Goal: Contribute content: Add original content to the website for others to see

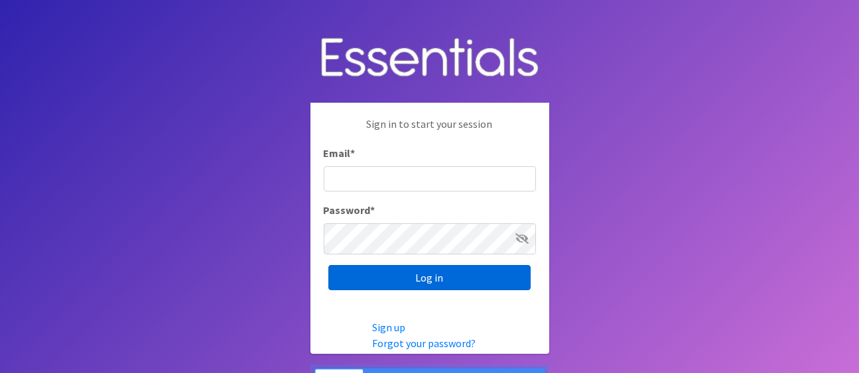
type input "amelia@unitedway-weld.org"
click at [429, 286] on input "Log in" at bounding box center [429, 277] width 202 height 25
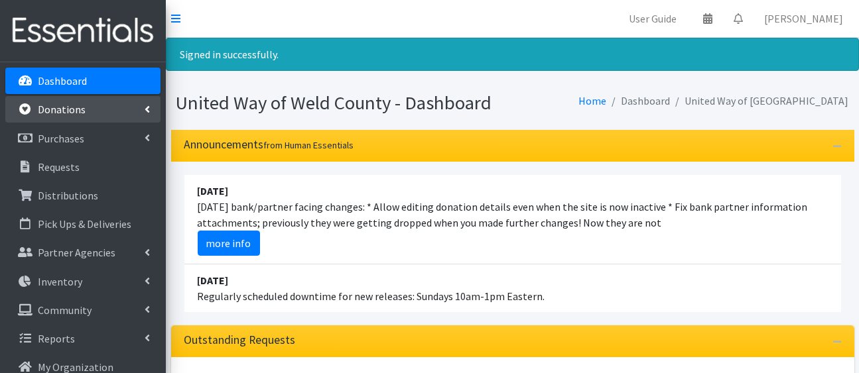
click at [60, 116] on p "Donations" at bounding box center [62, 109] width 48 height 13
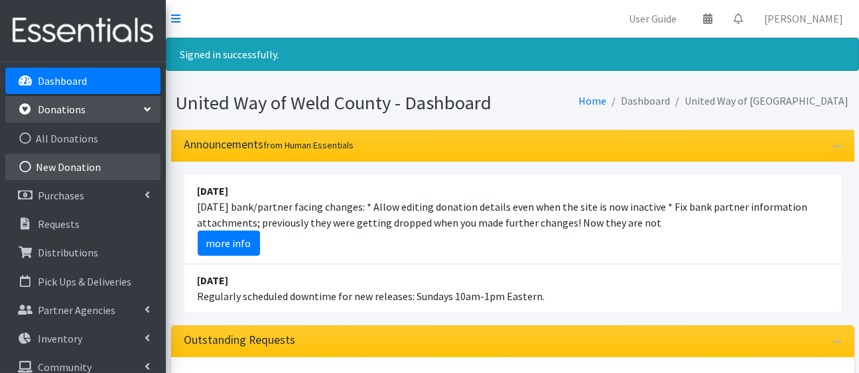
click at [53, 180] on link "New Donation" at bounding box center [82, 167] width 155 height 27
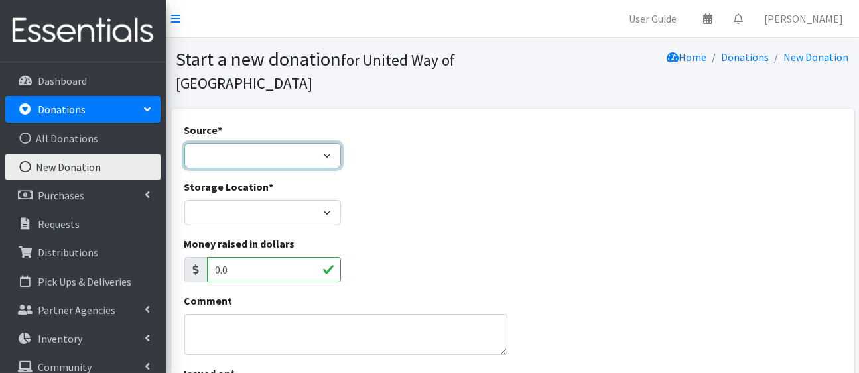
click at [318, 168] on select "Product Drive Manufacturer Donation Site Misc. Donation" at bounding box center [262, 155] width 157 height 25
select select "Product Drive"
click at [187, 165] on select "Product Drive Manufacturer Donation Site Misc. Donation" at bounding box center [262, 155] width 157 height 25
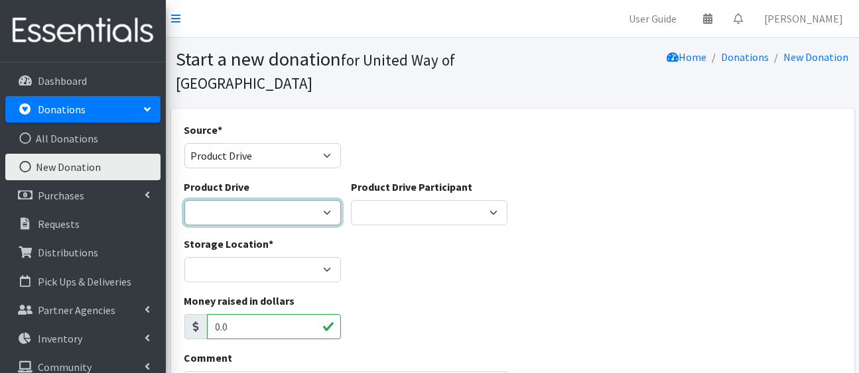
click at [314, 226] on select "[PERSON_NAME] Cheer Team Builders 4 Babies [US_STATE] Connecting Point DHS [PER…" at bounding box center [262, 212] width 157 height 25
select select
click at [187, 226] on select "[PERSON_NAME] Cheer Team Builders 4 Babies [US_STATE] Connecting Point DHS [PER…" at bounding box center [262, 212] width 157 height 25
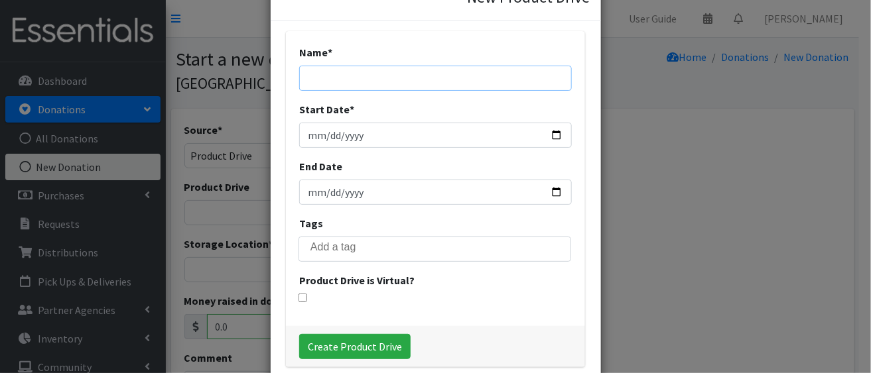
click at [370, 66] on input "Name *" at bounding box center [435, 78] width 273 height 25
type input "Sunrise Community Health Centers"
click at [539, 129] on input "Start Date *" at bounding box center [435, 135] width 273 height 25
type input "[DATE]"
click at [542, 197] on input "End Date" at bounding box center [435, 192] width 273 height 25
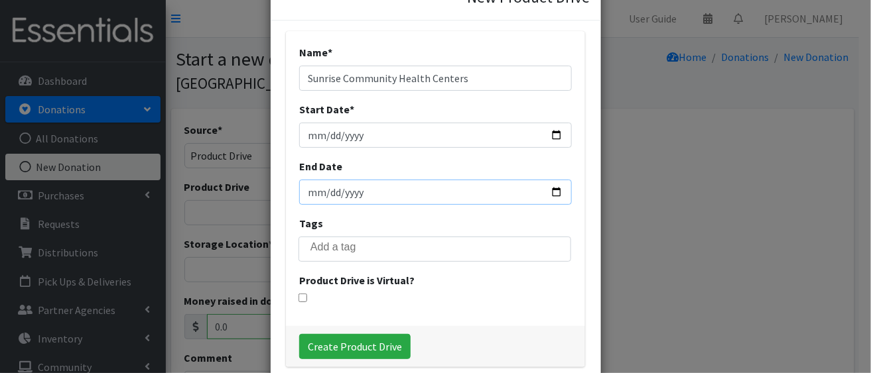
type input "[DATE]"
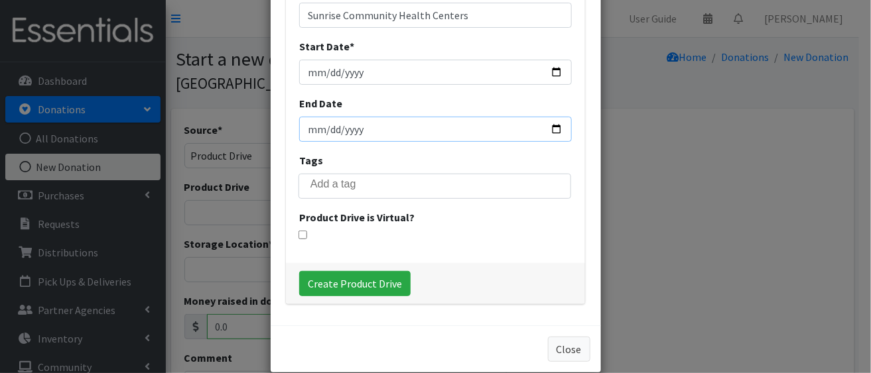
scroll to position [121, 0]
click at [379, 271] on input "Create Product Drive" at bounding box center [354, 283] width 111 height 25
select select "3498"
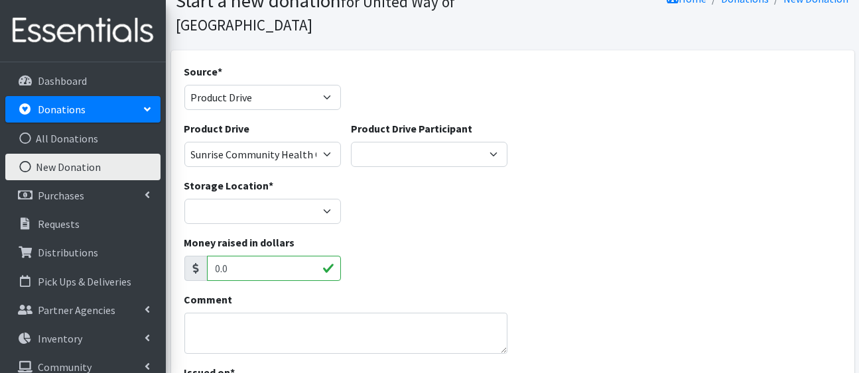
scroll to position [147, 0]
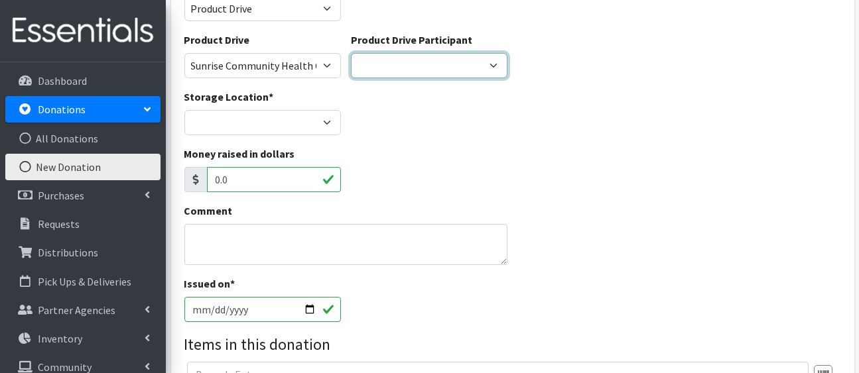
click at [491, 78] on select "South County DHS Kiwanis of the Rockies HPLD PDC Energy ---Create new Participa…" at bounding box center [429, 65] width 157 height 25
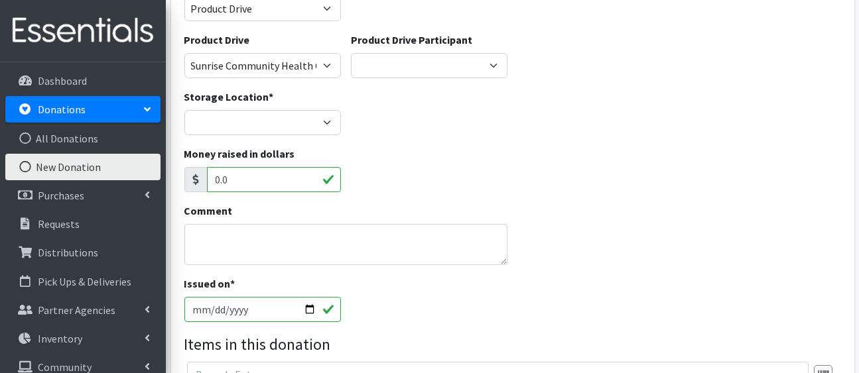
click at [586, 89] on div "Product Drive DHS UWWC Social Media Connecting Point Life Stories Flood & [PERS…" at bounding box center [512, 60] width 667 height 57
click at [326, 135] on select "HP Warehouse UWWC Downtown office, upstairs" at bounding box center [262, 122] width 157 height 25
select select "436"
click at [187, 135] on select "HP Warehouse UWWC Downtown office, upstairs" at bounding box center [262, 122] width 157 height 25
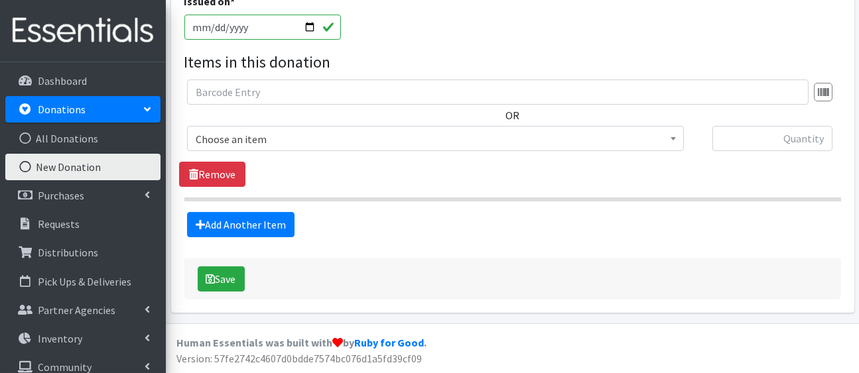
scroll to position [442, 0]
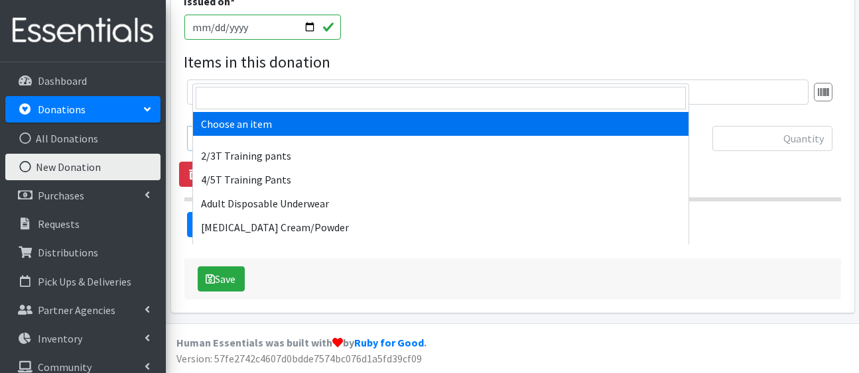
click at [375, 149] on span "Choose an item" at bounding box center [436, 139] width 480 height 19
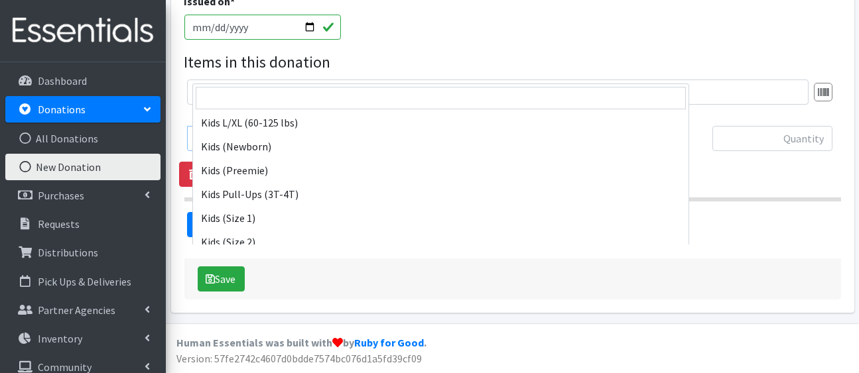
scroll to position [147, 0]
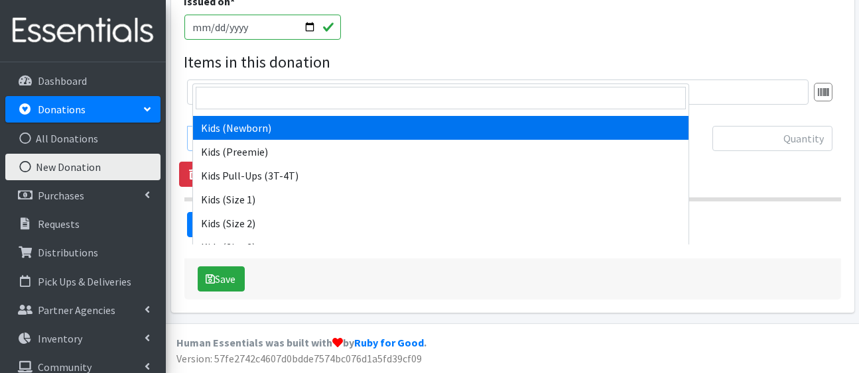
select select "5168"
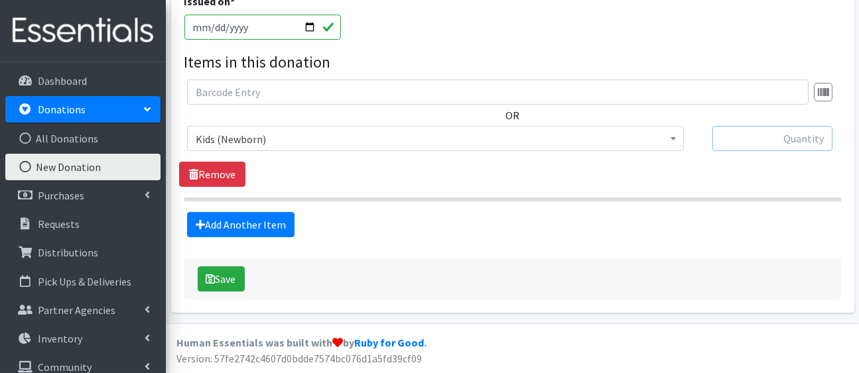
click at [784, 151] on input "text" at bounding box center [772, 138] width 120 height 25
type input "32"
click at [295, 230] on link "Add Another Item" at bounding box center [240, 224] width 107 height 25
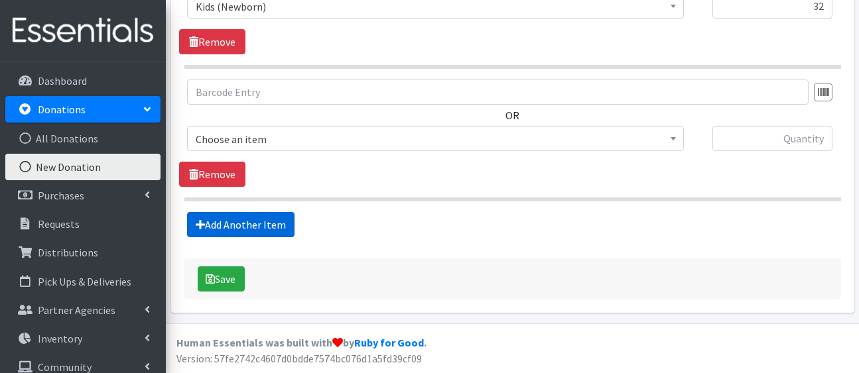
scroll to position [803, 0]
click at [342, 130] on span "Choose an item" at bounding box center [436, 139] width 480 height 19
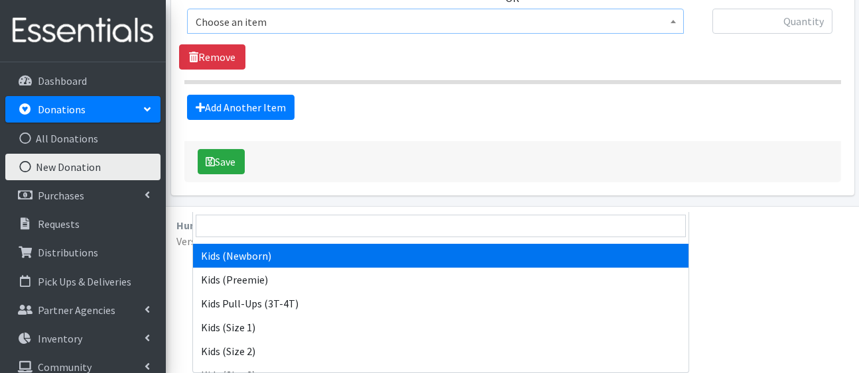
scroll to position [221, 0]
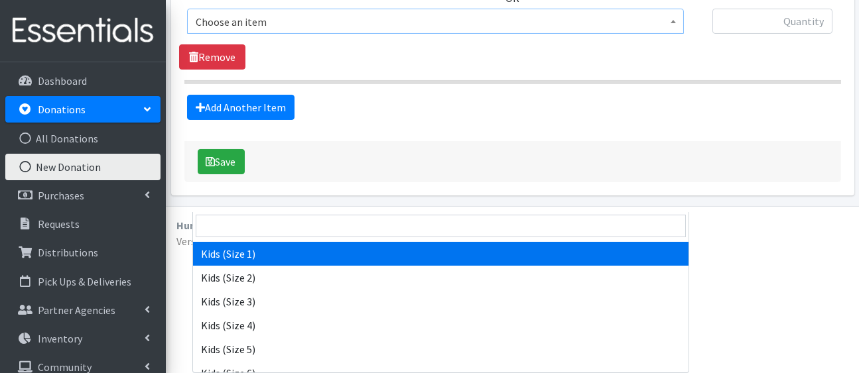
select select "5180"
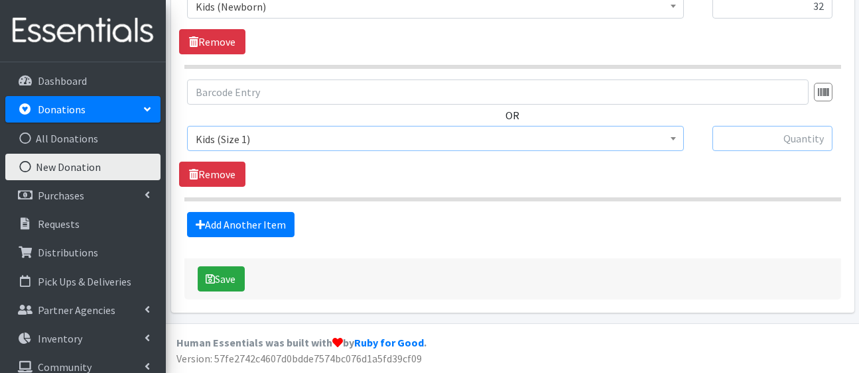
click at [764, 126] on input "text" at bounding box center [772, 138] width 120 height 25
type input "25"
click at [295, 212] on link "Add Another Item" at bounding box center [240, 224] width 107 height 25
click at [344, 126] on span "Choose an item" at bounding box center [435, 138] width 497 height 25
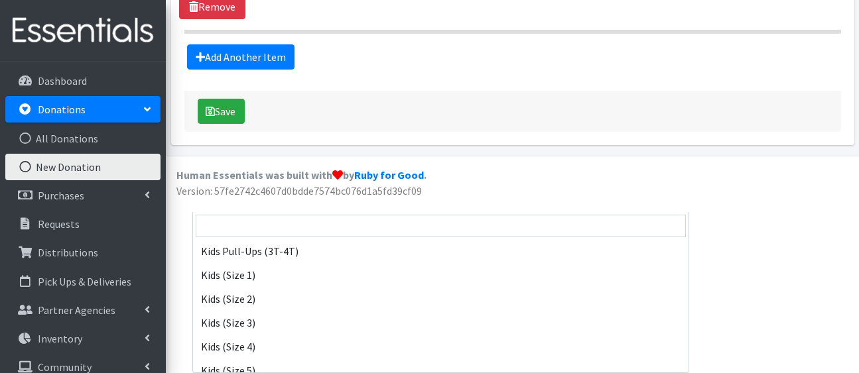
scroll to position [221, 0]
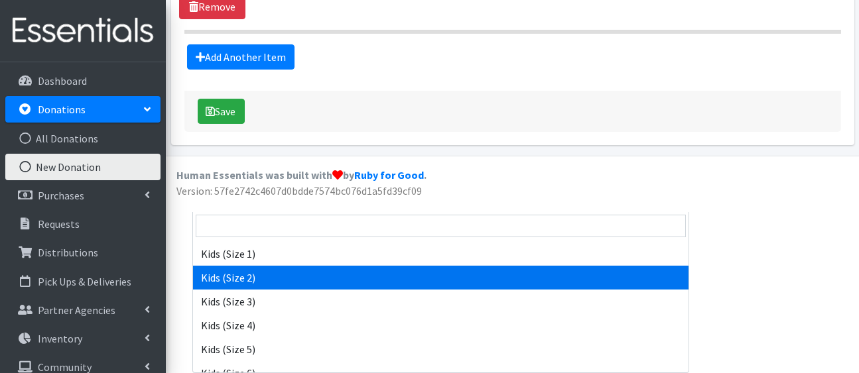
select select "5181"
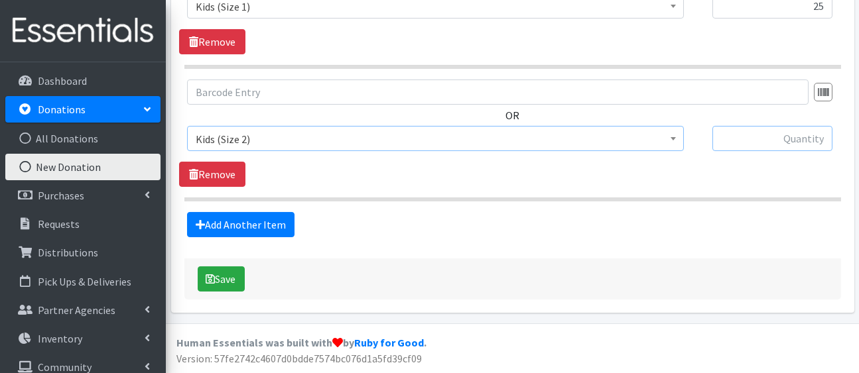
click at [747, 126] on input "text" at bounding box center [772, 138] width 120 height 25
type input "84"
click at [286, 212] on link "Add Another Item" at bounding box center [240, 224] width 107 height 25
click at [460, 126] on span "Choose an item 2/3T Training pants 4/5T Training Pants Adult Disposable Underwe…" at bounding box center [447, 144] width 520 height 36
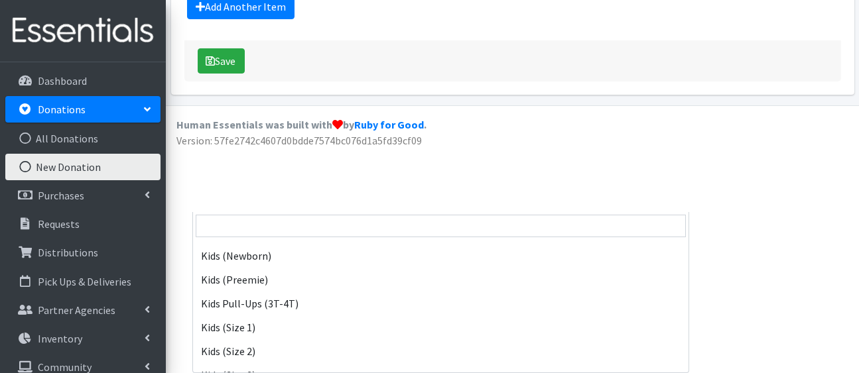
scroll to position [221, 0]
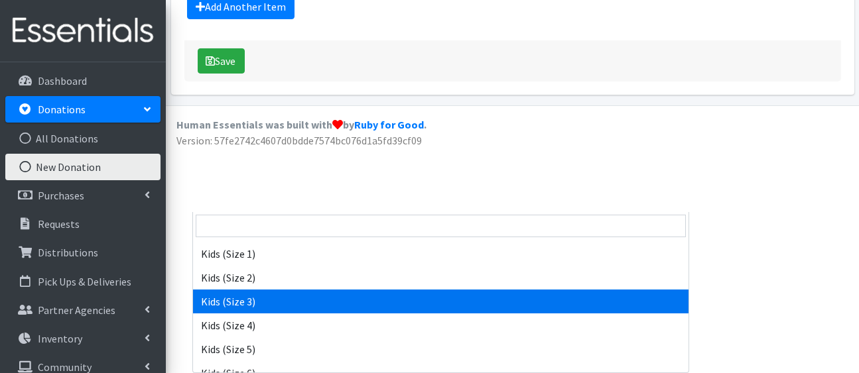
select select "5156"
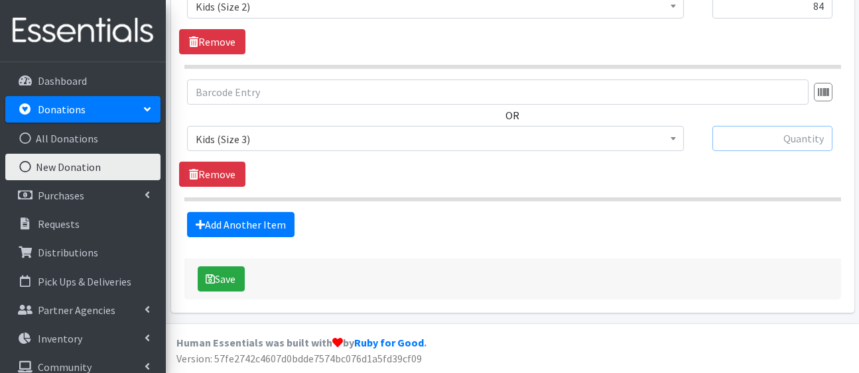
click at [759, 126] on input "text" at bounding box center [772, 138] width 120 height 25
type input "76"
click at [257, 212] on link "Add Another Item" at bounding box center [240, 224] width 107 height 25
click at [301, 130] on span "Choose an item" at bounding box center [436, 139] width 480 height 19
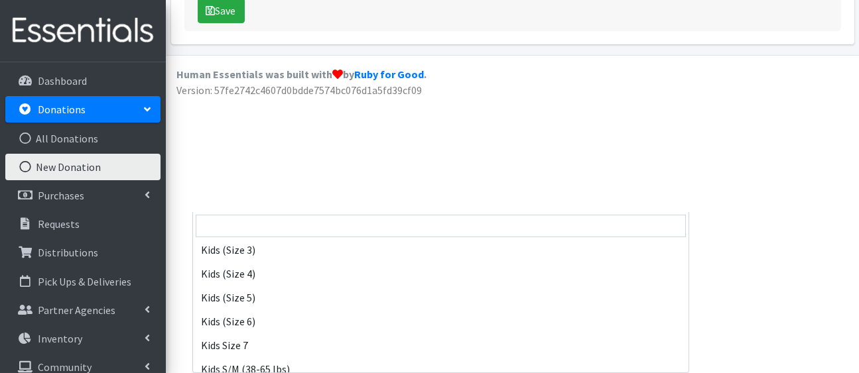
scroll to position [295, 0]
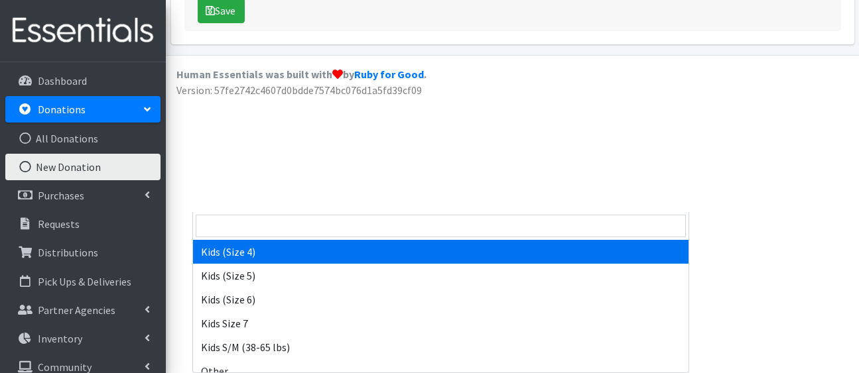
select select "5157"
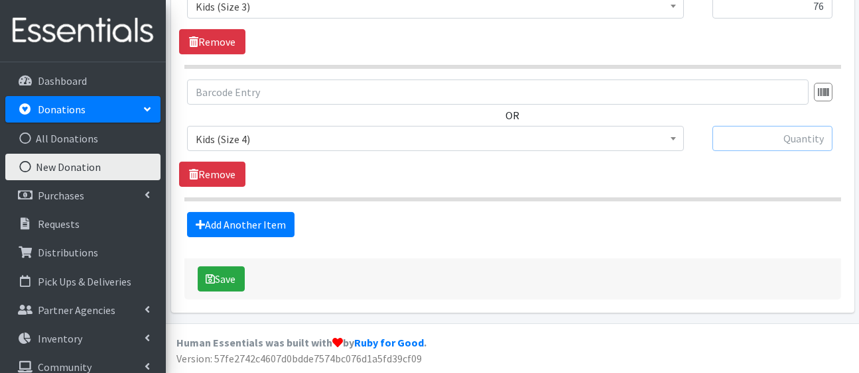
click at [756, 126] on input "text" at bounding box center [772, 138] width 120 height 25
type input "98"
click at [289, 212] on link "Add Another Item" at bounding box center [240, 224] width 107 height 25
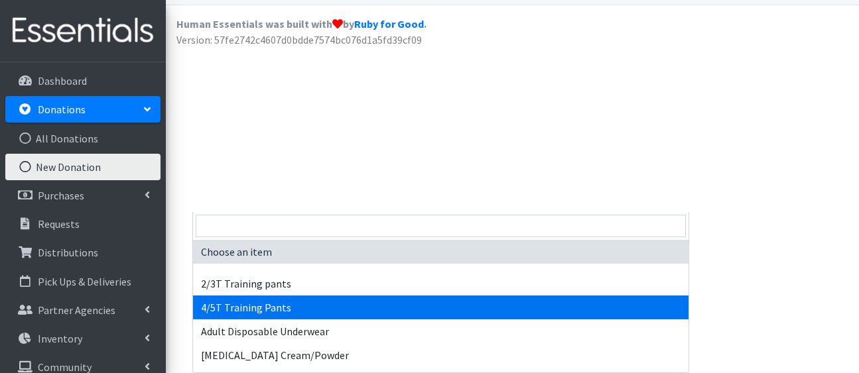
select select "5431"
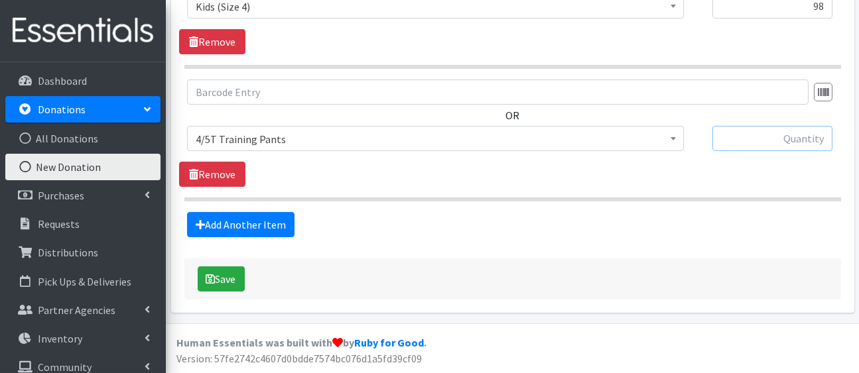
click at [785, 126] on input "text" at bounding box center [772, 138] width 120 height 25
type input "44"
click at [281, 212] on link "Add Another Item" at bounding box center [240, 224] width 107 height 25
click at [356, 126] on span "Choose an item" at bounding box center [435, 138] width 497 height 25
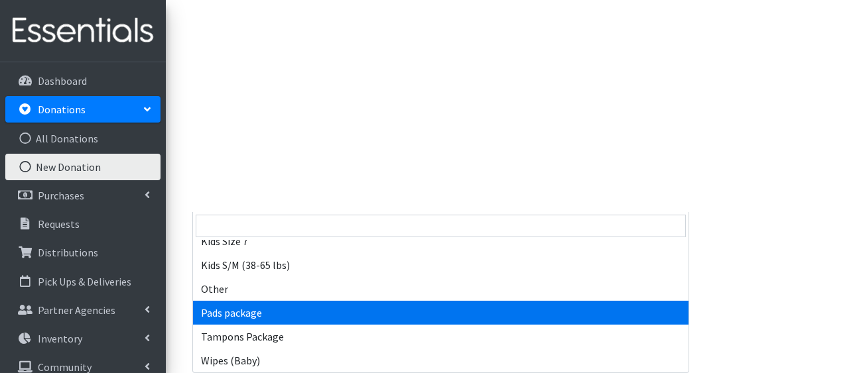
scroll to position [387, 0]
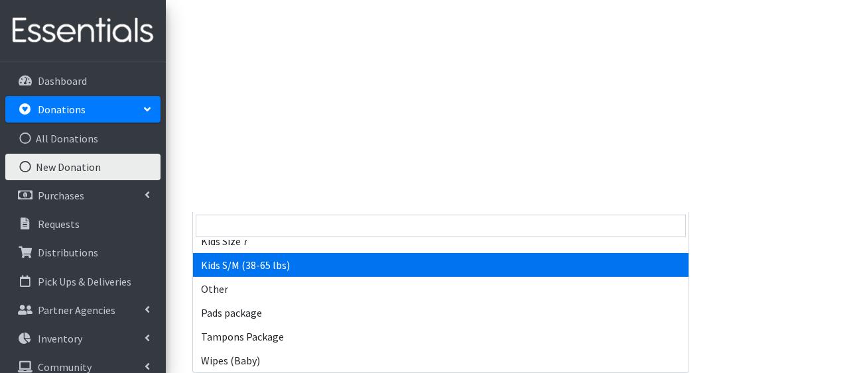
select select "5185"
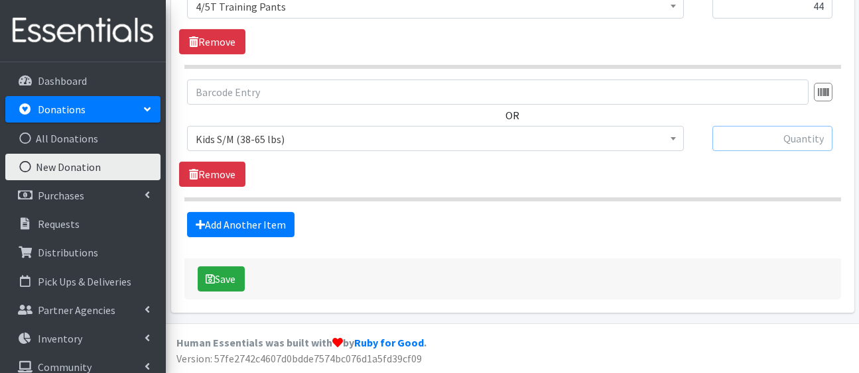
click at [800, 126] on input "text" at bounding box center [772, 138] width 120 height 25
type input "44"
click at [263, 212] on link "Add Another Item" at bounding box center [240, 224] width 107 height 25
click at [311, 126] on span "Choose an item" at bounding box center [435, 138] width 497 height 25
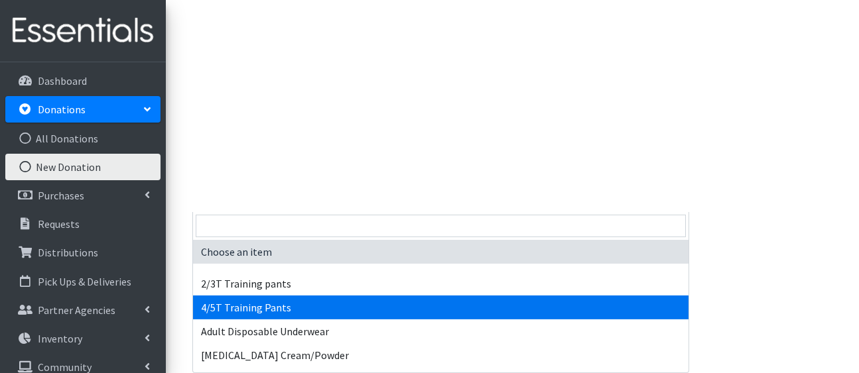
scroll to position [74, 0]
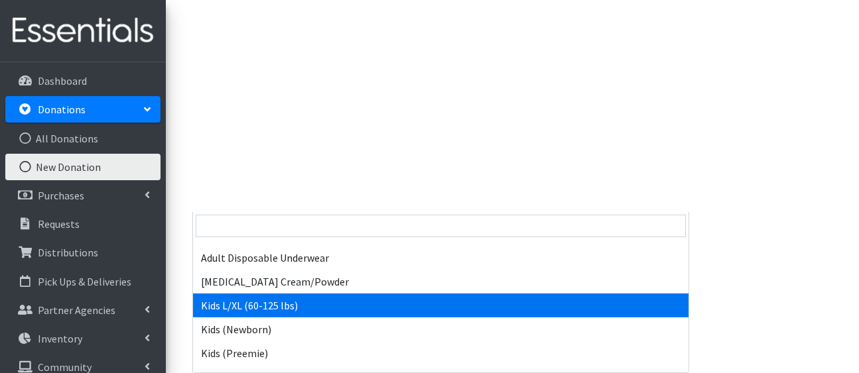
select select "5155"
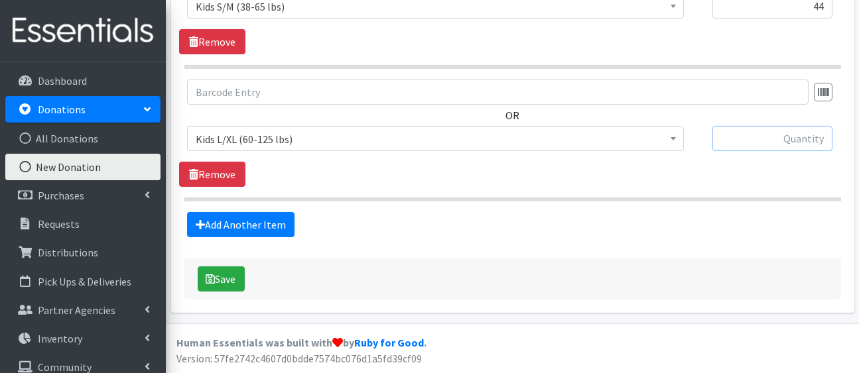
click at [791, 126] on input "text" at bounding box center [772, 138] width 120 height 25
type input "13"
click at [291, 212] on link "Add Another Item" at bounding box center [240, 224] width 107 height 25
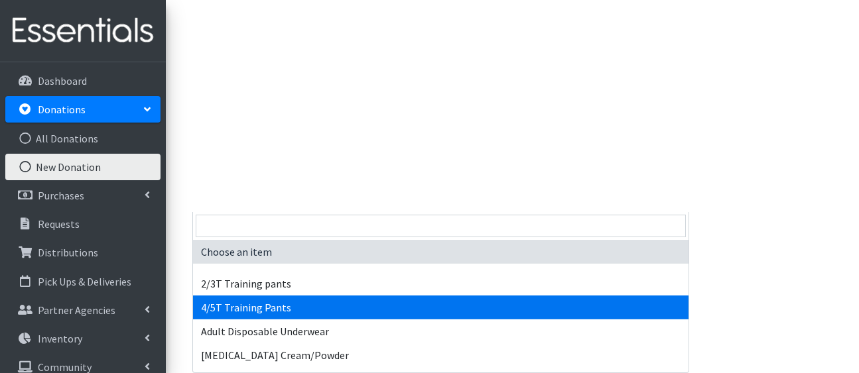
scroll to position [74, 0]
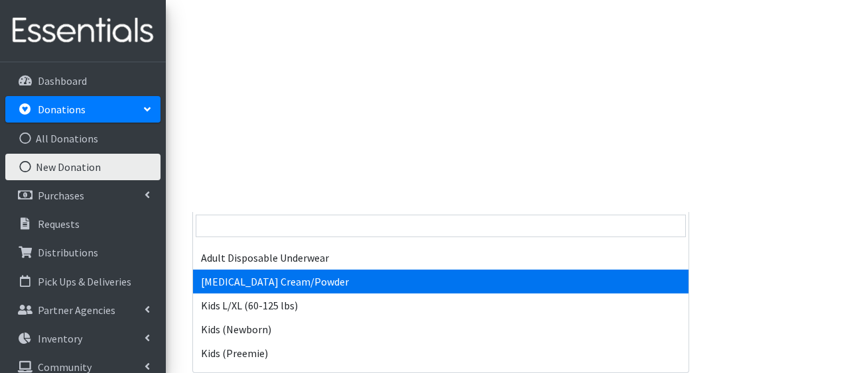
select select "5176"
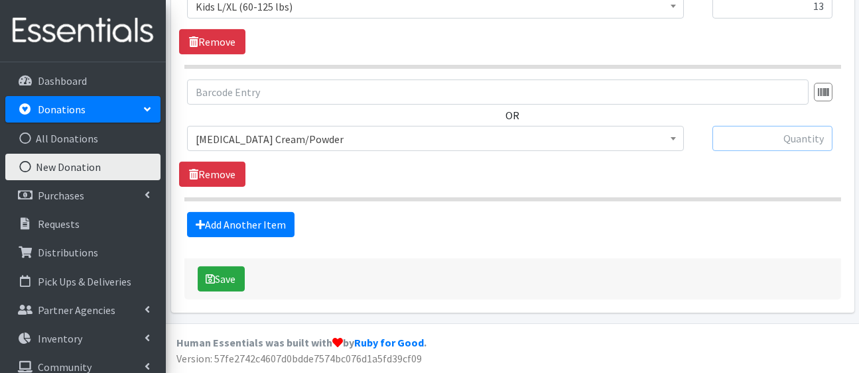
click at [758, 126] on input "text" at bounding box center [772, 138] width 120 height 25
type input "4"
click at [295, 212] on link "Add Another Item" at bounding box center [240, 224] width 107 height 25
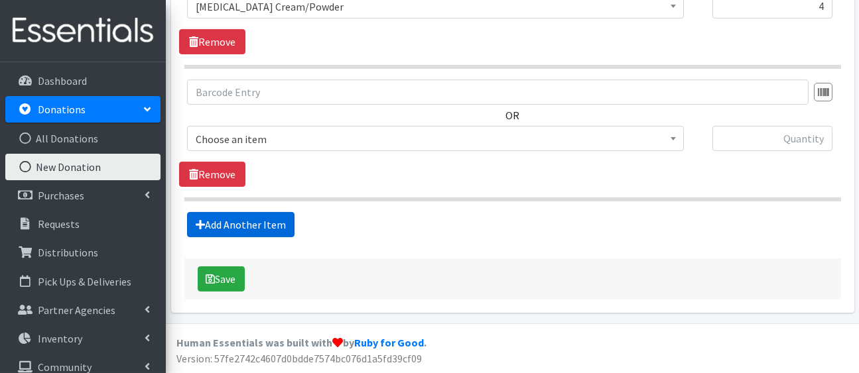
scroll to position [2267, 0]
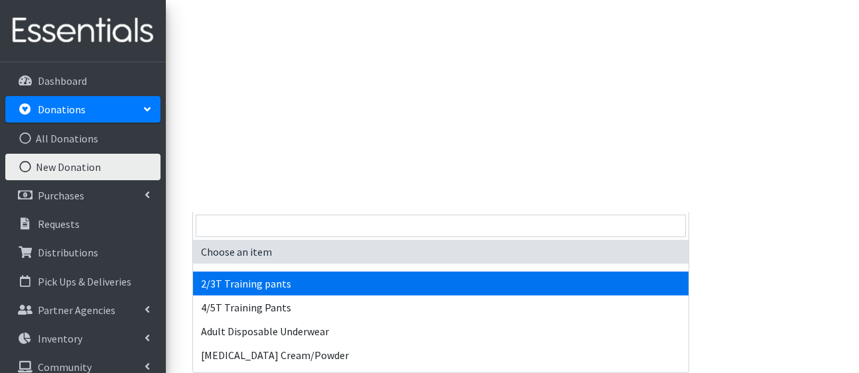
scroll to position [460, 0]
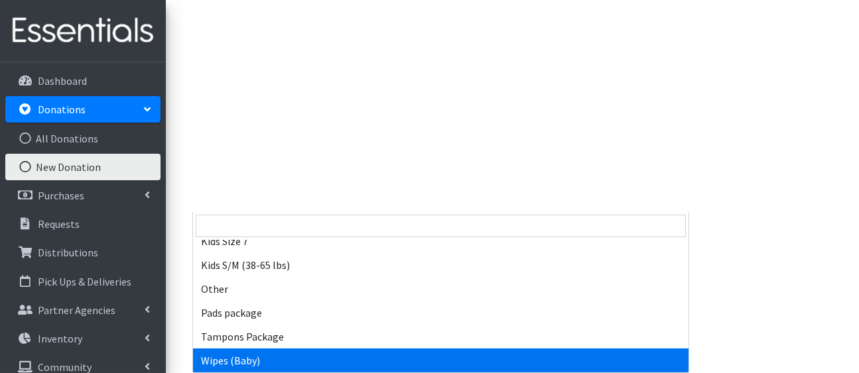
select select "5170"
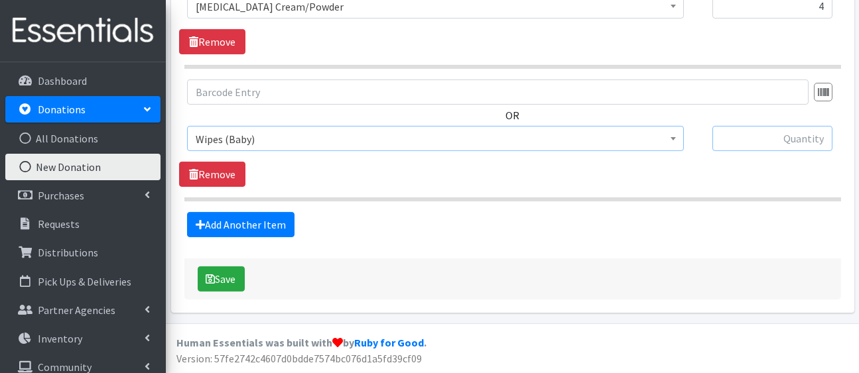
click at [761, 126] on input "text" at bounding box center [772, 138] width 120 height 25
type input "4"
click at [234, 267] on button "Save" at bounding box center [221, 279] width 47 height 25
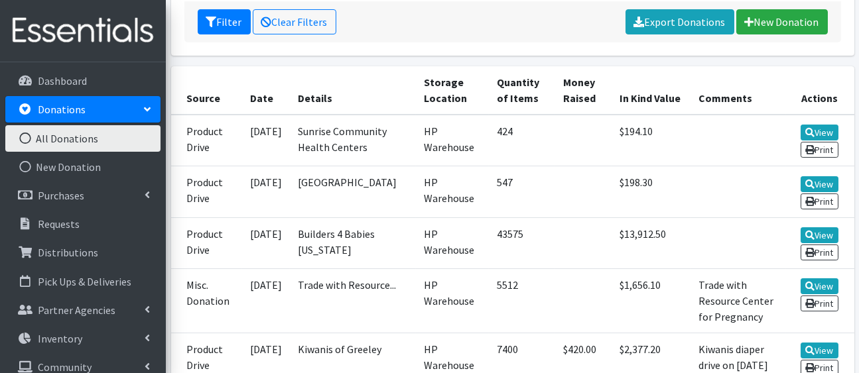
scroll to position [368, 0]
